Goal: Book appointment/travel/reservation

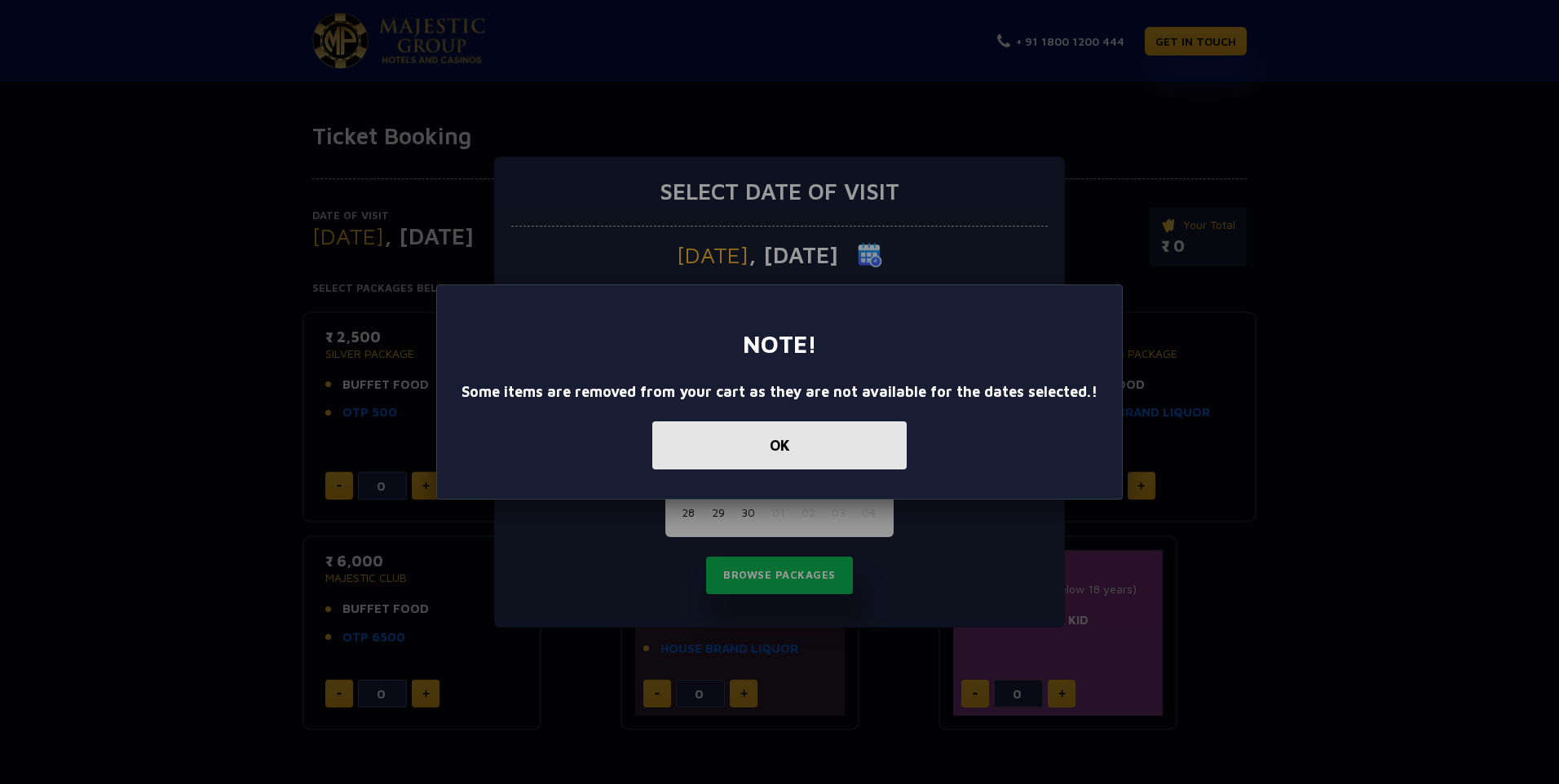
click at [809, 446] on button "OK" at bounding box center [780, 446] width 255 height 48
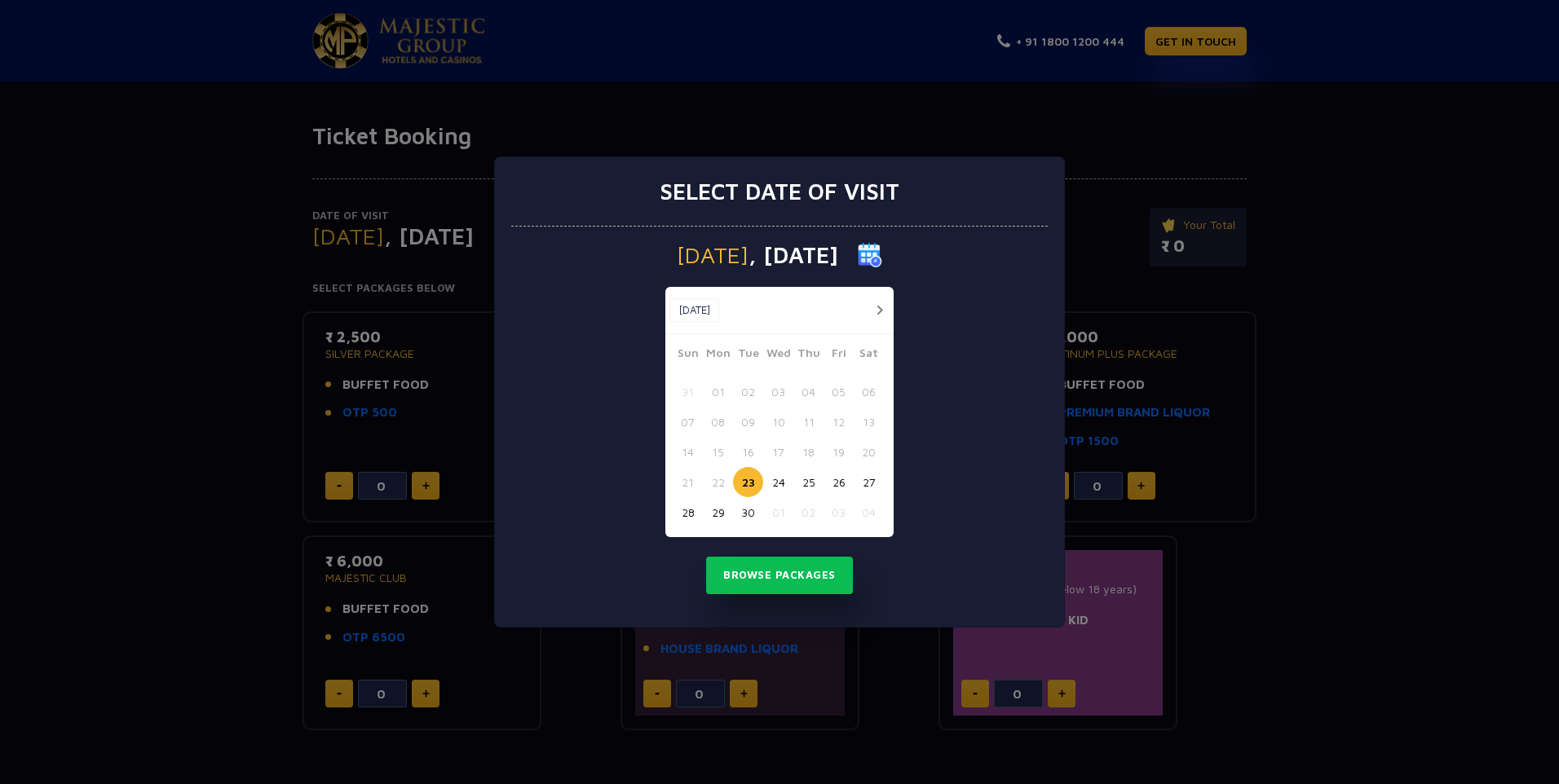
click at [1129, 145] on div "Select date of visit [DATE] [DATE] [DATE] Sun Mon Tue Wed Thu Fri Sat 31 01 02 …" at bounding box center [780, 392] width 1559 height 784
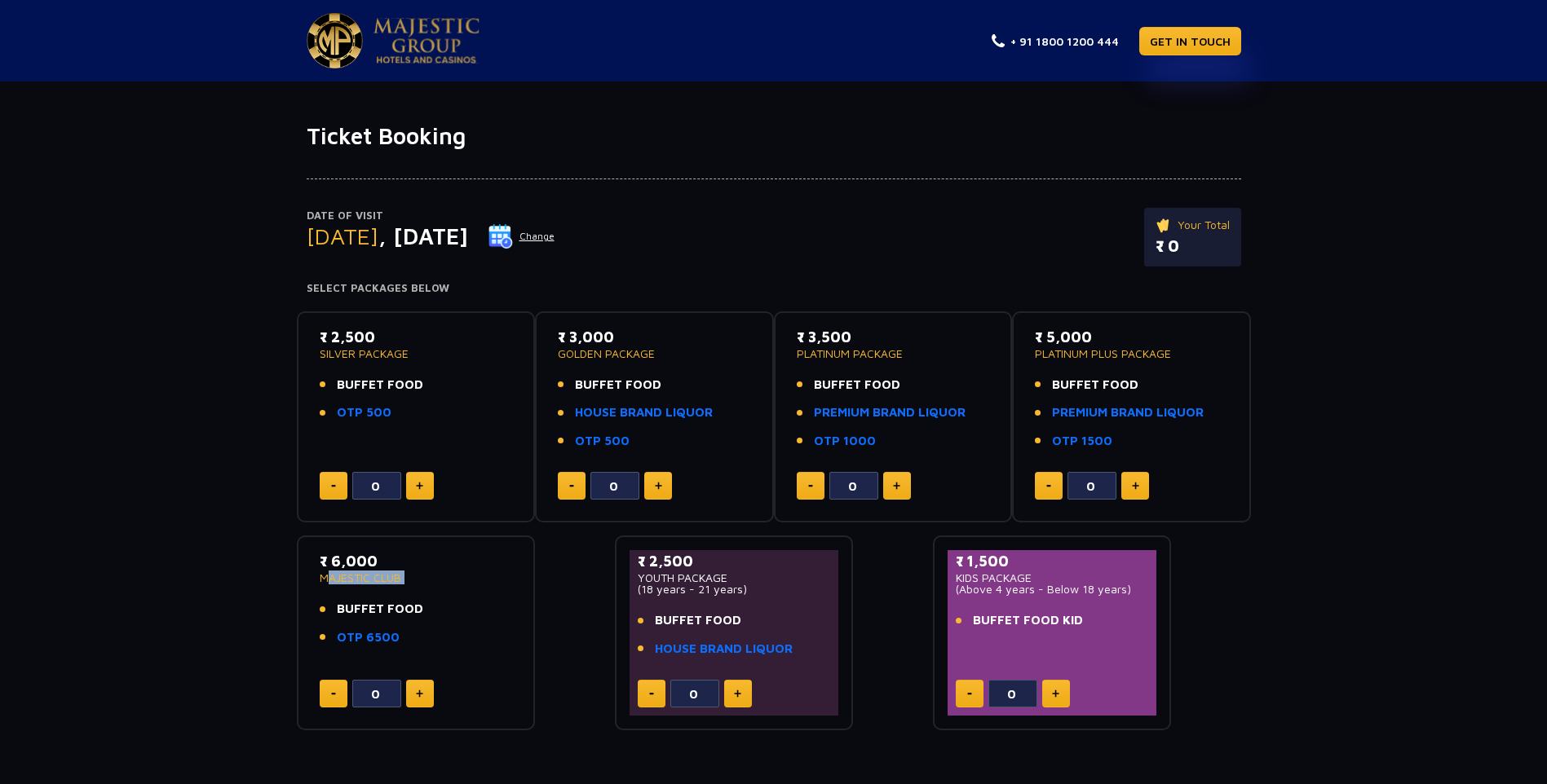
drag, startPoint x: 320, startPoint y: 581, endPoint x: 410, endPoint y: 584, distance: 90.0
click at [410, 584] on div "₹ 6,000 MAJESTIC CLUB BUFFET FOOD OTP 6500" at bounding box center [416, 604] width 193 height 106
drag, startPoint x: 410, startPoint y: 584, endPoint x: 408, endPoint y: 638, distance: 54.0
click at [408, 638] on li "OTP 6500" at bounding box center [416, 638] width 193 height 19
click at [1135, 491] on button at bounding box center [1135, 486] width 28 height 28
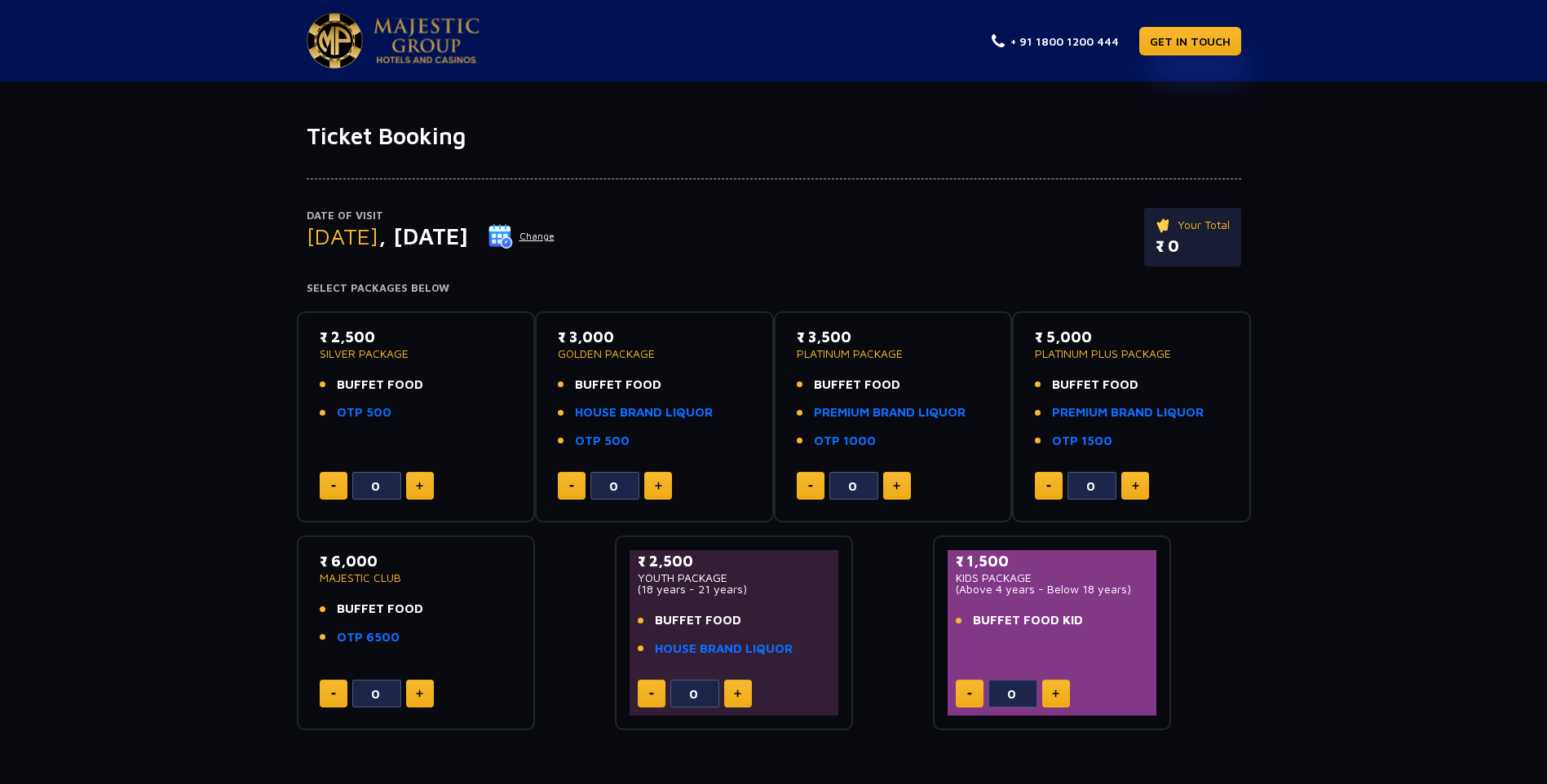
type input "1"
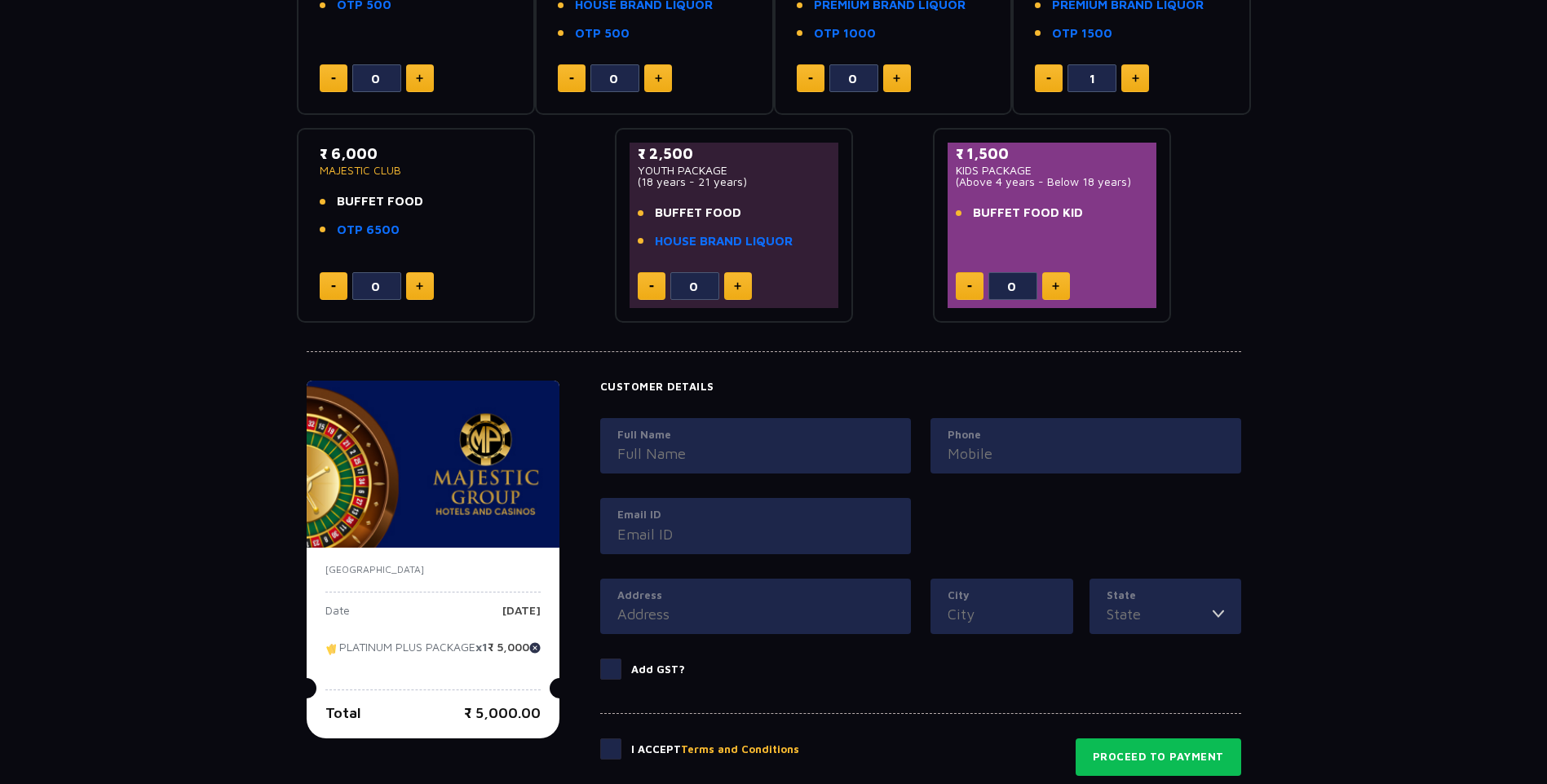
scroll to position [596, 0]
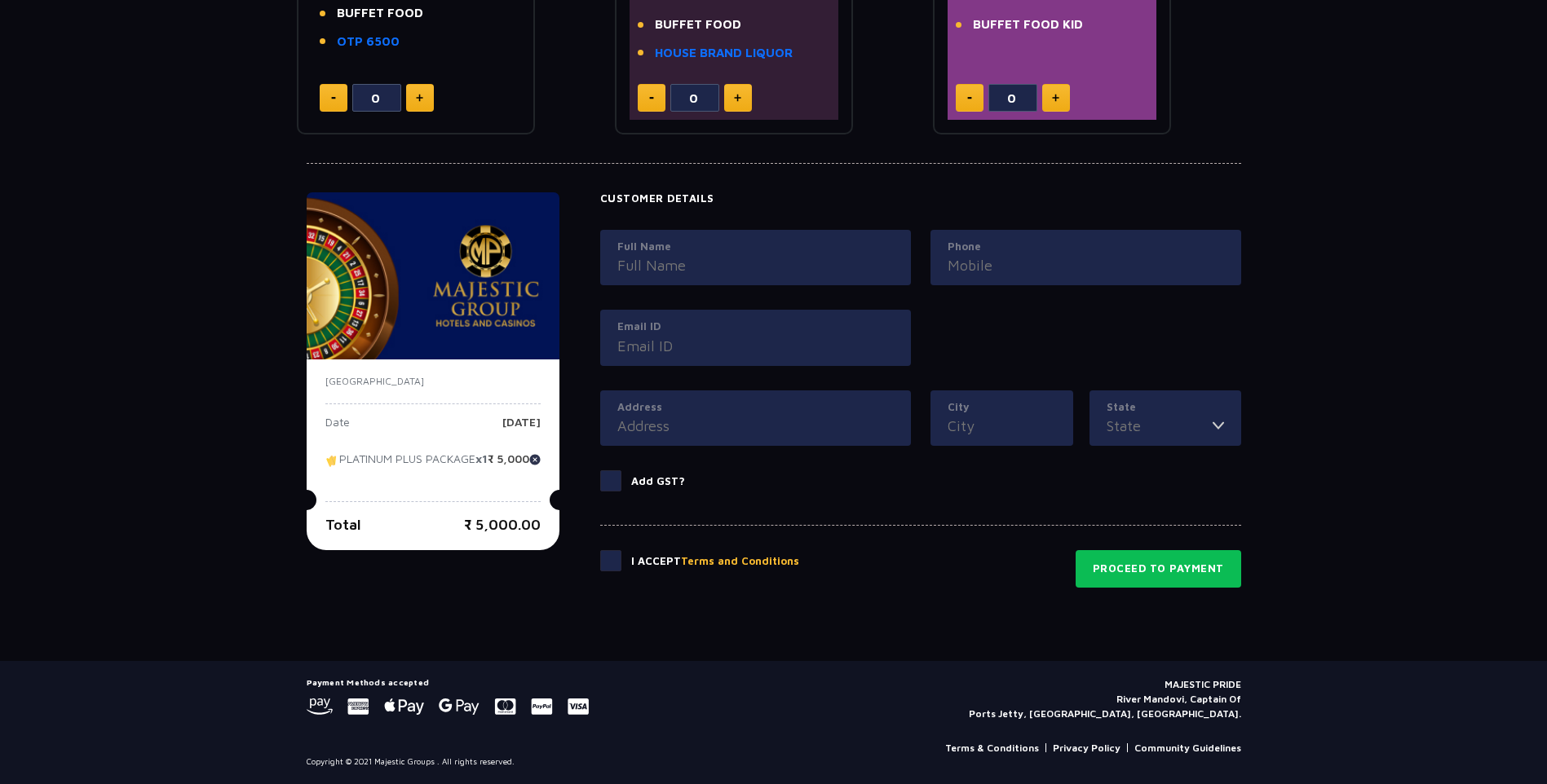
click at [723, 261] on input "Full Name" at bounding box center [755, 266] width 277 height 22
type input "[PERSON_NAME]"
type input "09673214433"
type input "[EMAIL_ADDRESS][DOMAIN_NAME]"
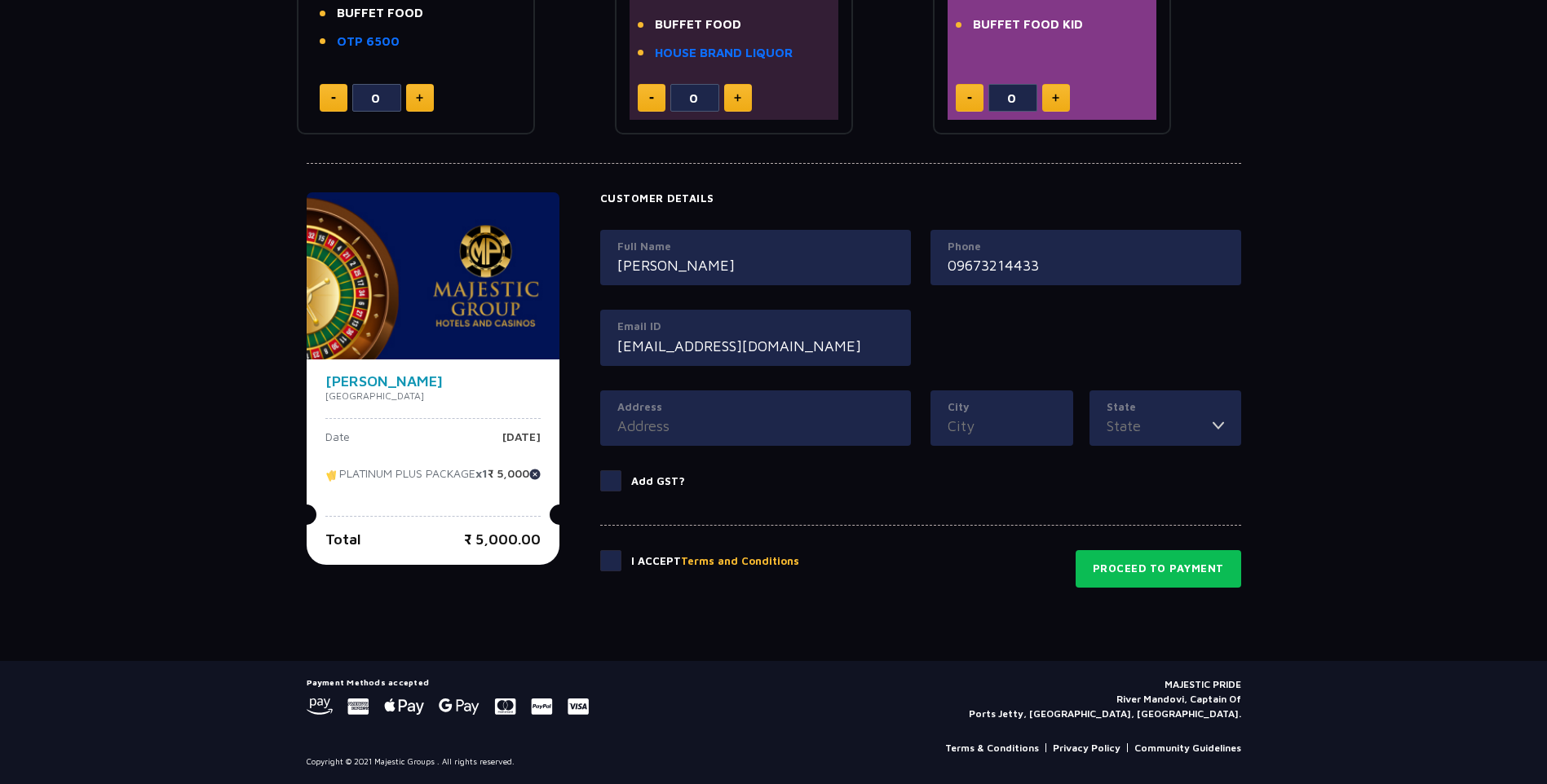
click at [619, 563] on span at bounding box center [610, 561] width 21 height 21
click at [0, 0] on input "checkbox" at bounding box center [0, 0] width 0 height 0
drag, startPoint x: 1077, startPoint y: 557, endPoint x: 1140, endPoint y: 567, distance: 63.8
click at [1106, 565] on div "I Accept Terms and Conditions Proceed to Payment" at bounding box center [921, 556] width 641 height 63
click at [1172, 564] on button "Proceed to Payment" at bounding box center [1159, 569] width 165 height 37
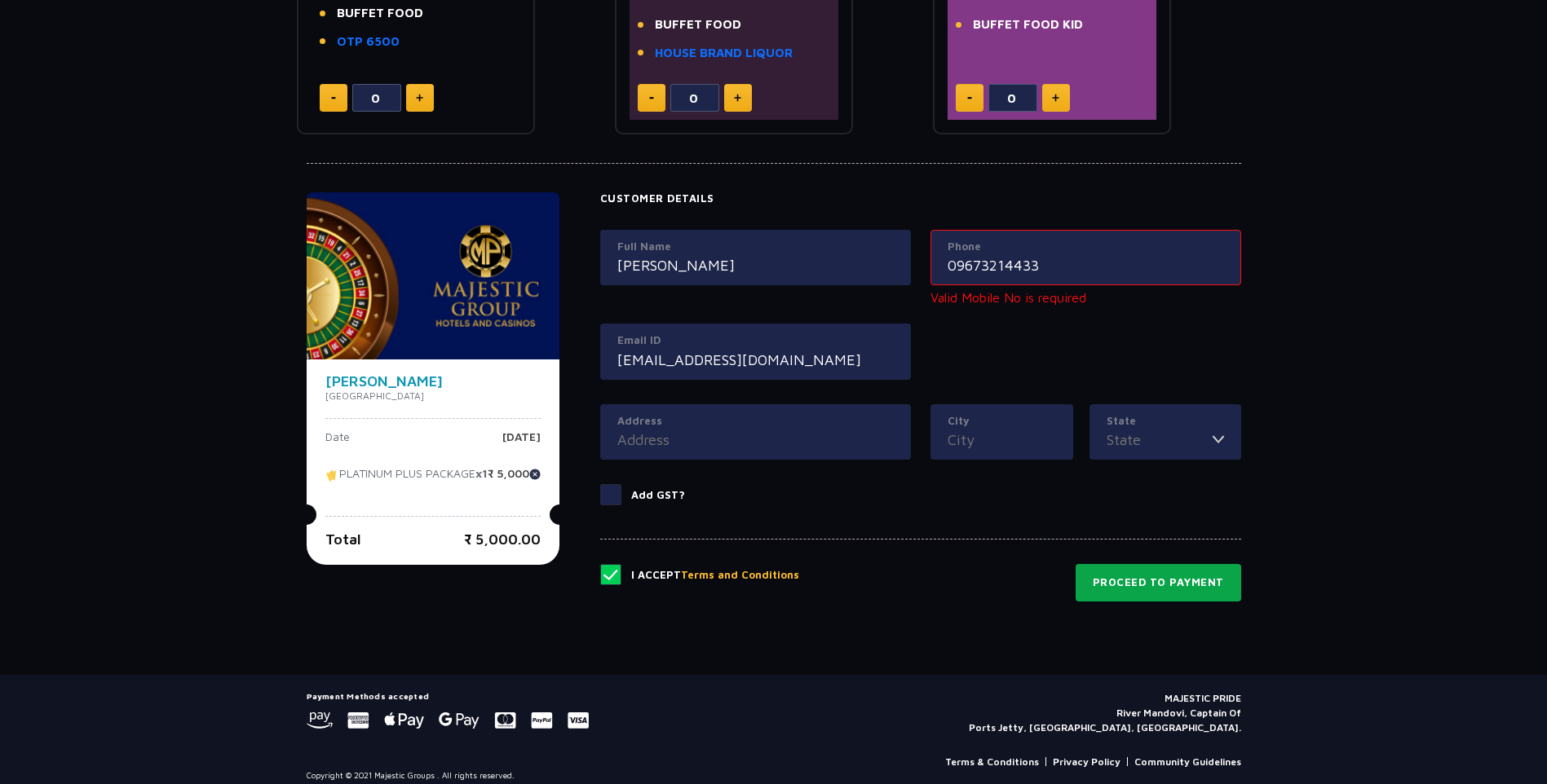
scroll to position [610, 0]
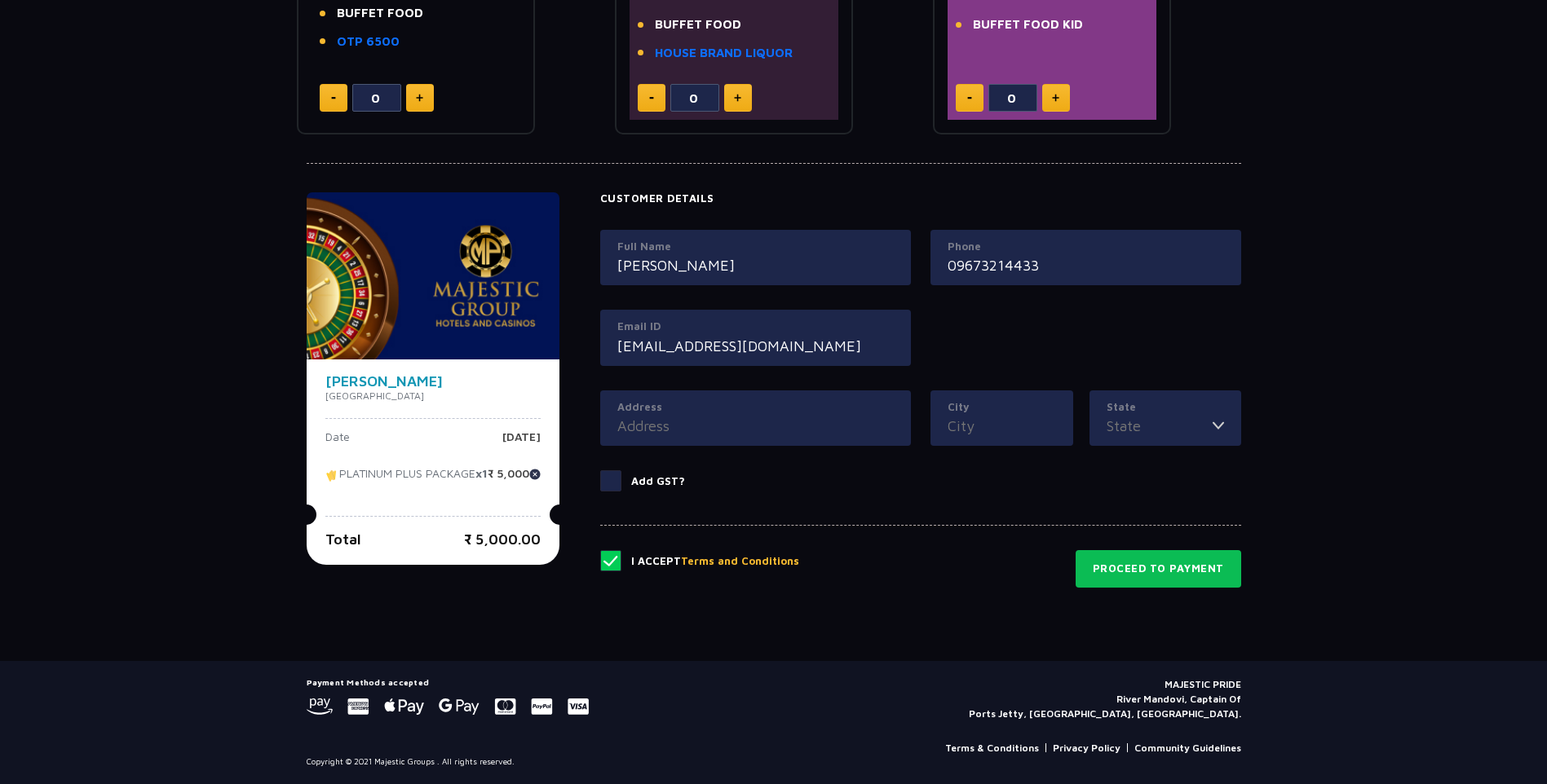
click at [962, 252] on div "Phone [PHONE_NUMBER]" at bounding box center [1086, 258] width 310 height 57
type input "9673214433"
click at [1173, 576] on button "Proceed to Payment" at bounding box center [1159, 569] width 165 height 37
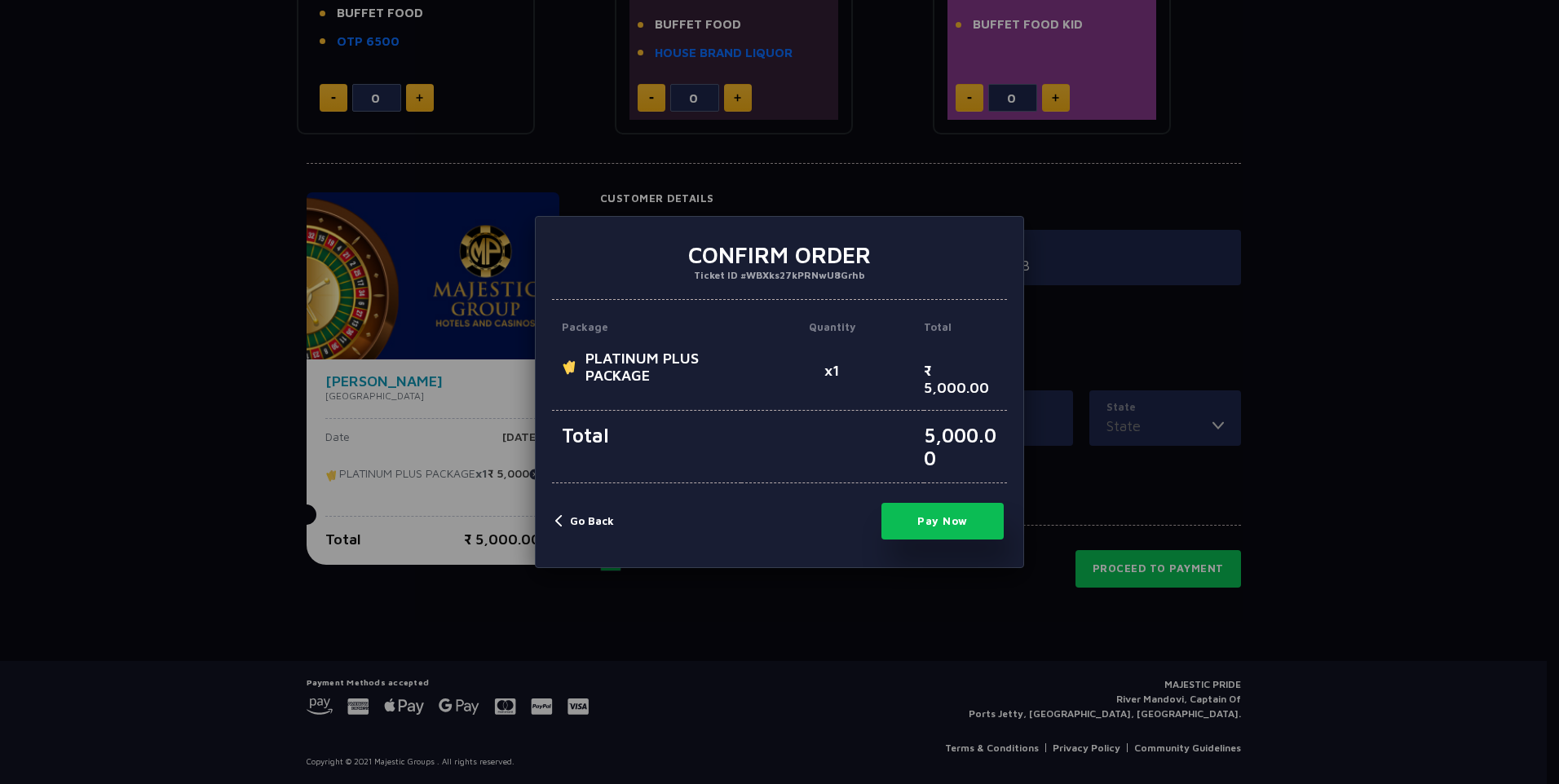
click at [943, 521] on button "Pay Now" at bounding box center [943, 522] width 123 height 37
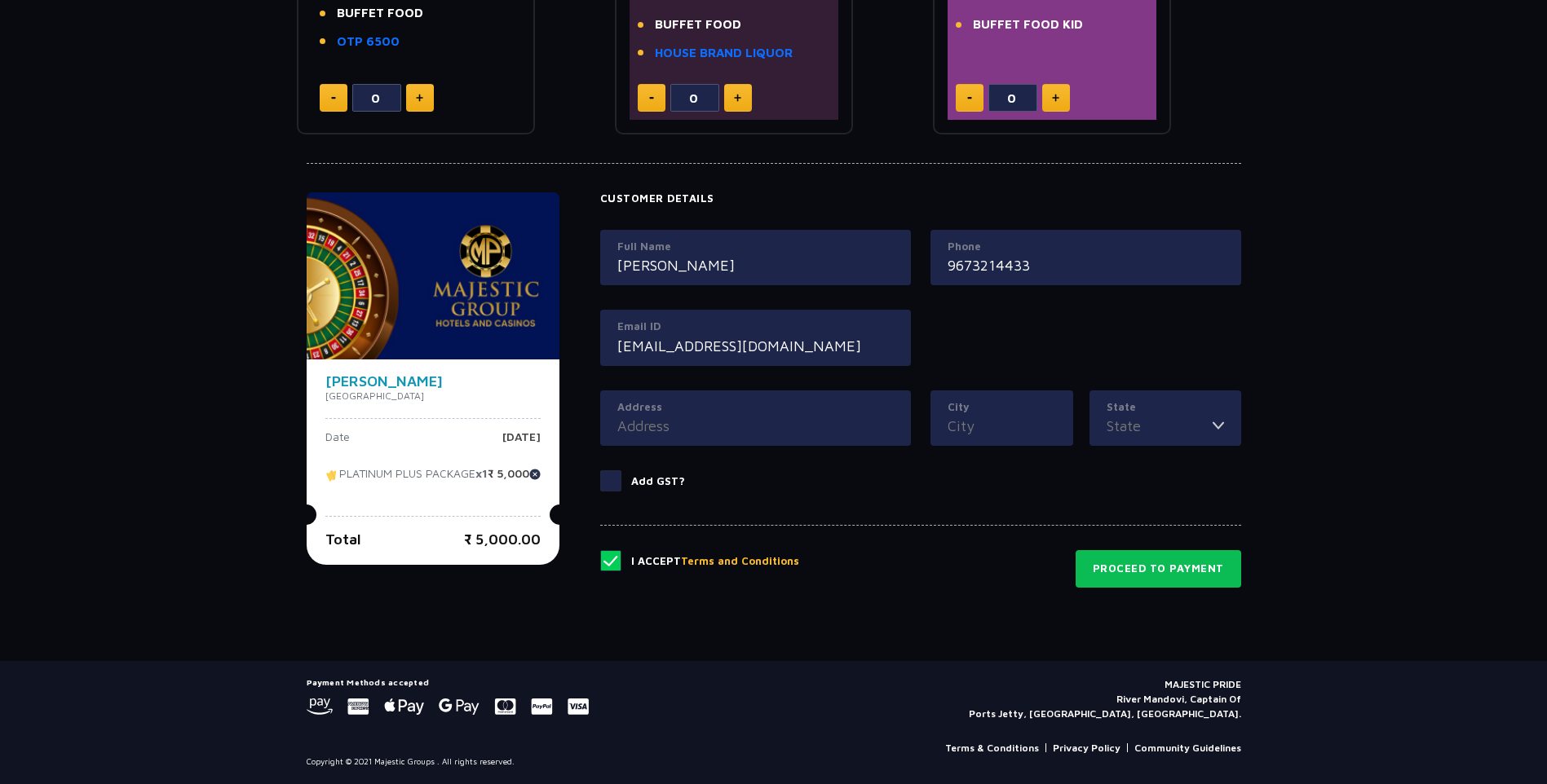
click at [622, 486] on span at bounding box center [610, 480] width 21 height 21
click at [0, 0] on input "Add GST?" at bounding box center [0, 0] width 0 height 0
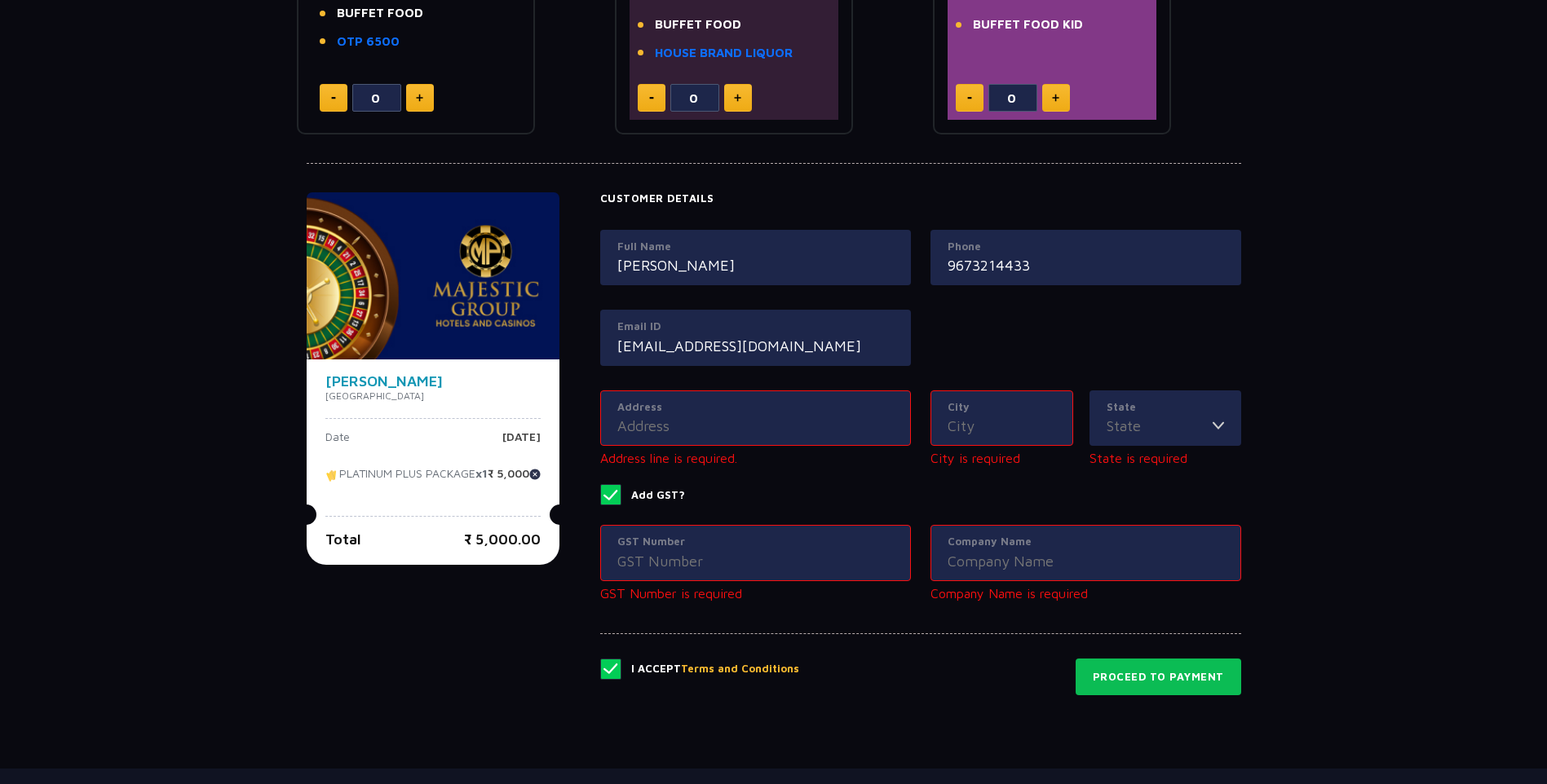
click at [618, 502] on span at bounding box center [610, 494] width 21 height 21
click at [0, 0] on input "Add GST?" at bounding box center [0, 0] width 0 height 0
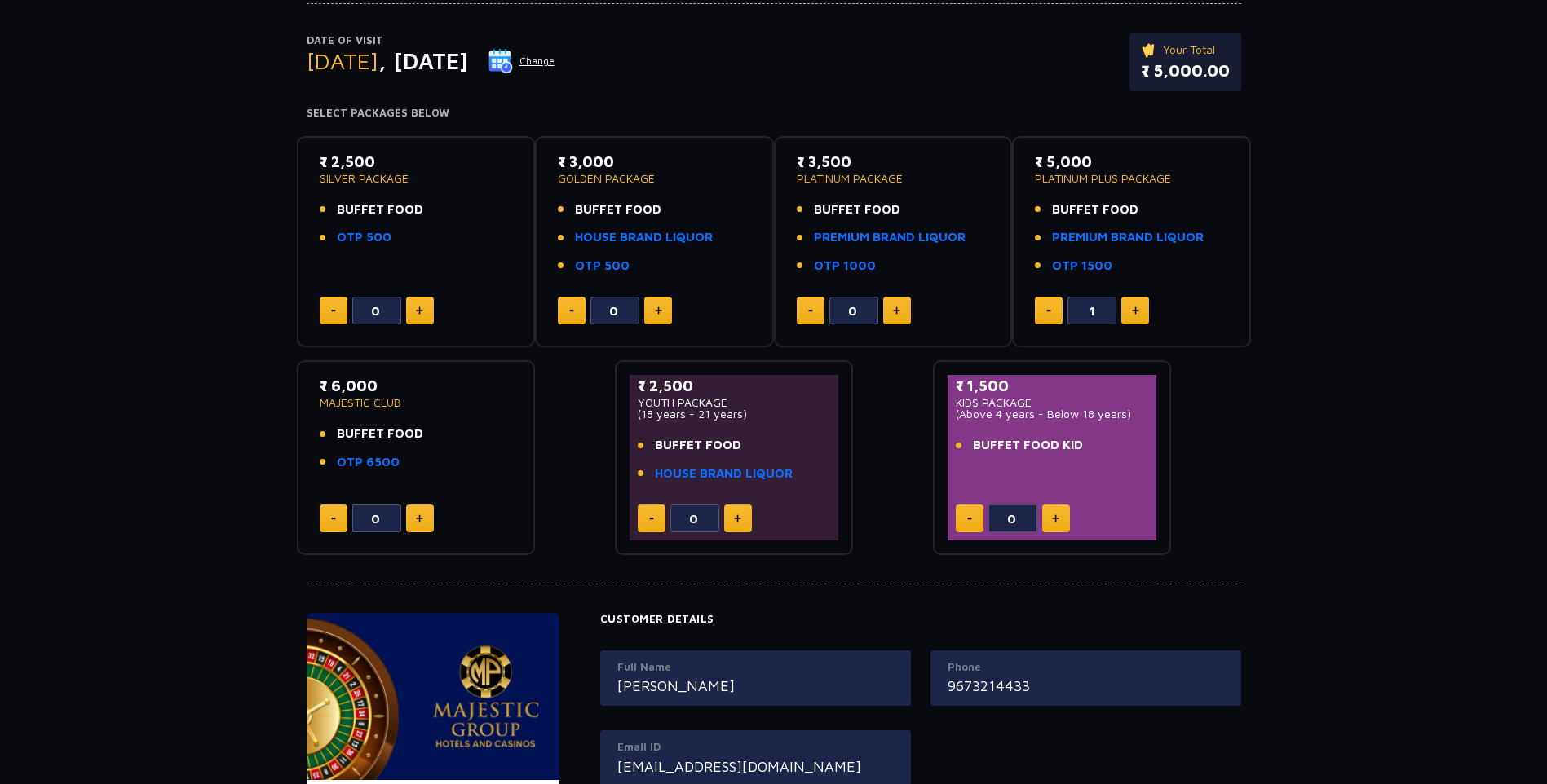
scroll to position [0, 0]
